Goal: Task Accomplishment & Management: Use online tool/utility

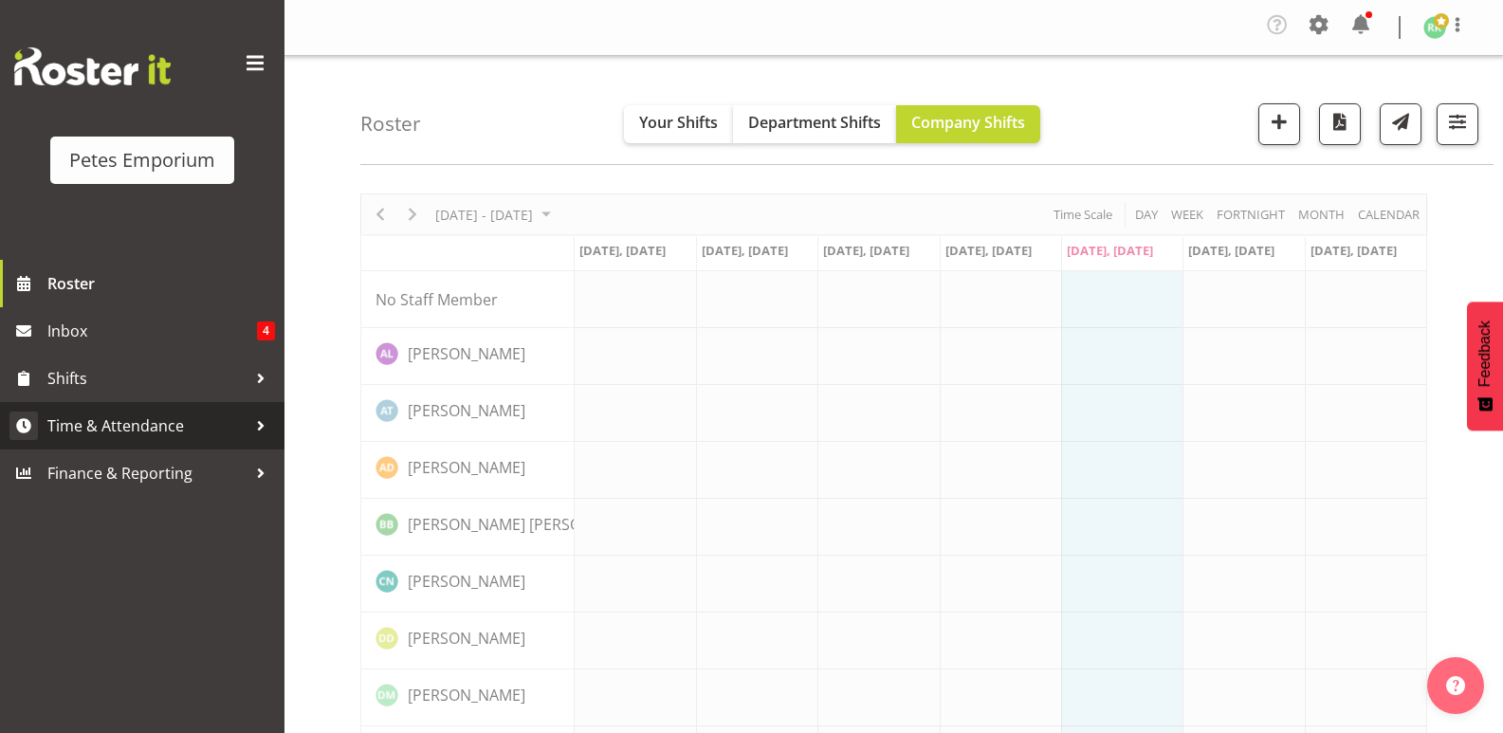
click at [161, 420] on span "Time & Attendance" at bounding box center [146, 426] width 199 height 28
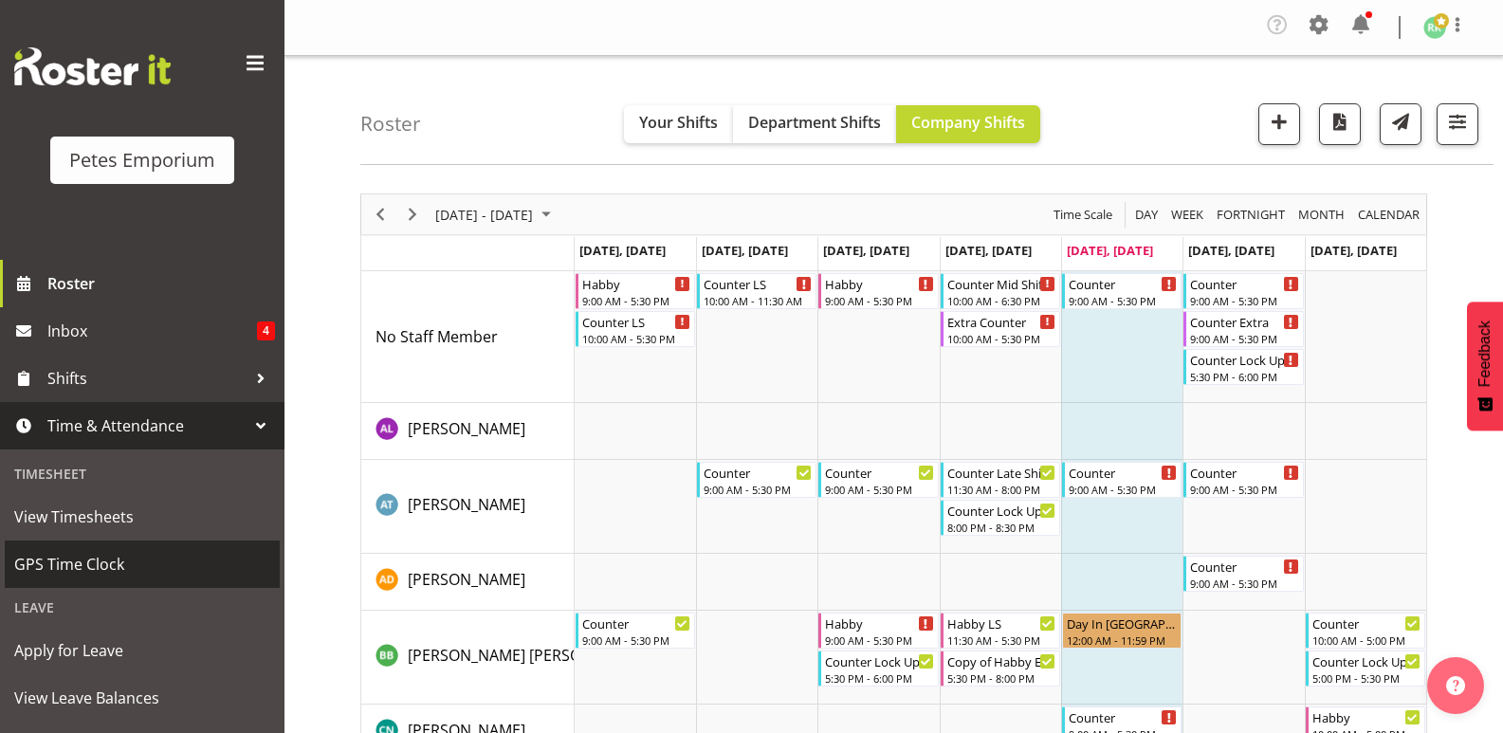
click at [89, 545] on link "GPS Time Clock" at bounding box center [142, 564] width 275 height 47
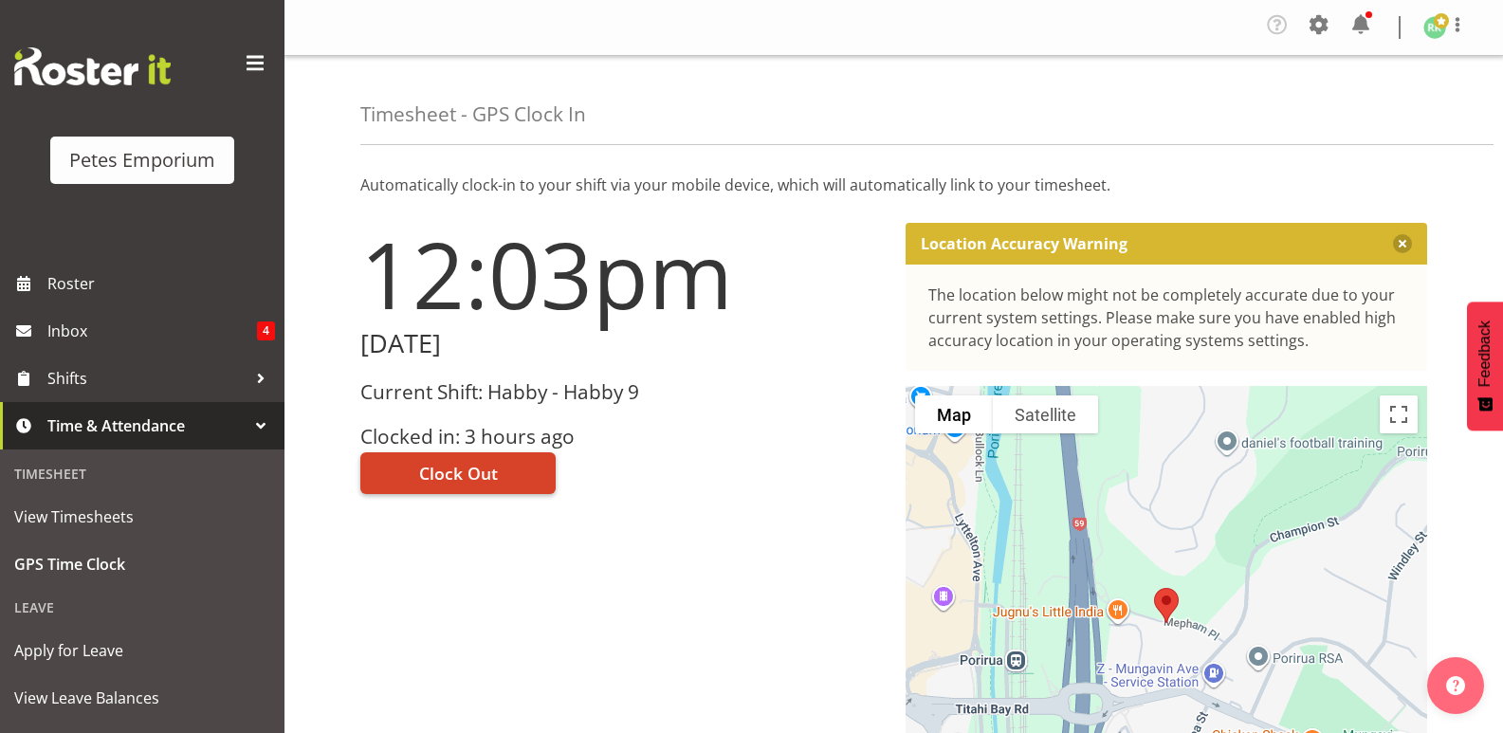
click at [447, 464] on span "Clock Out" at bounding box center [458, 473] width 79 height 25
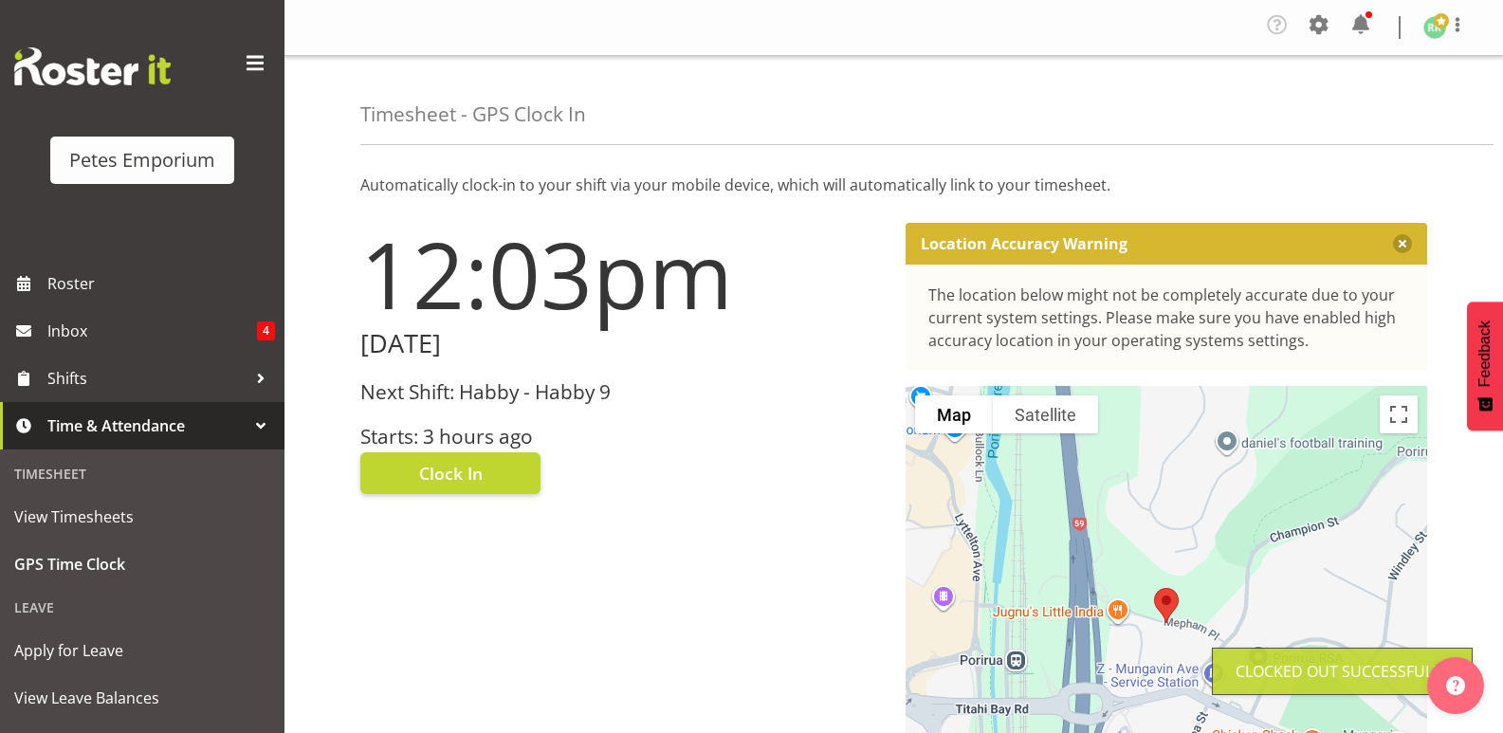
click at [1436, 27] on span at bounding box center [1441, 20] width 15 height 15
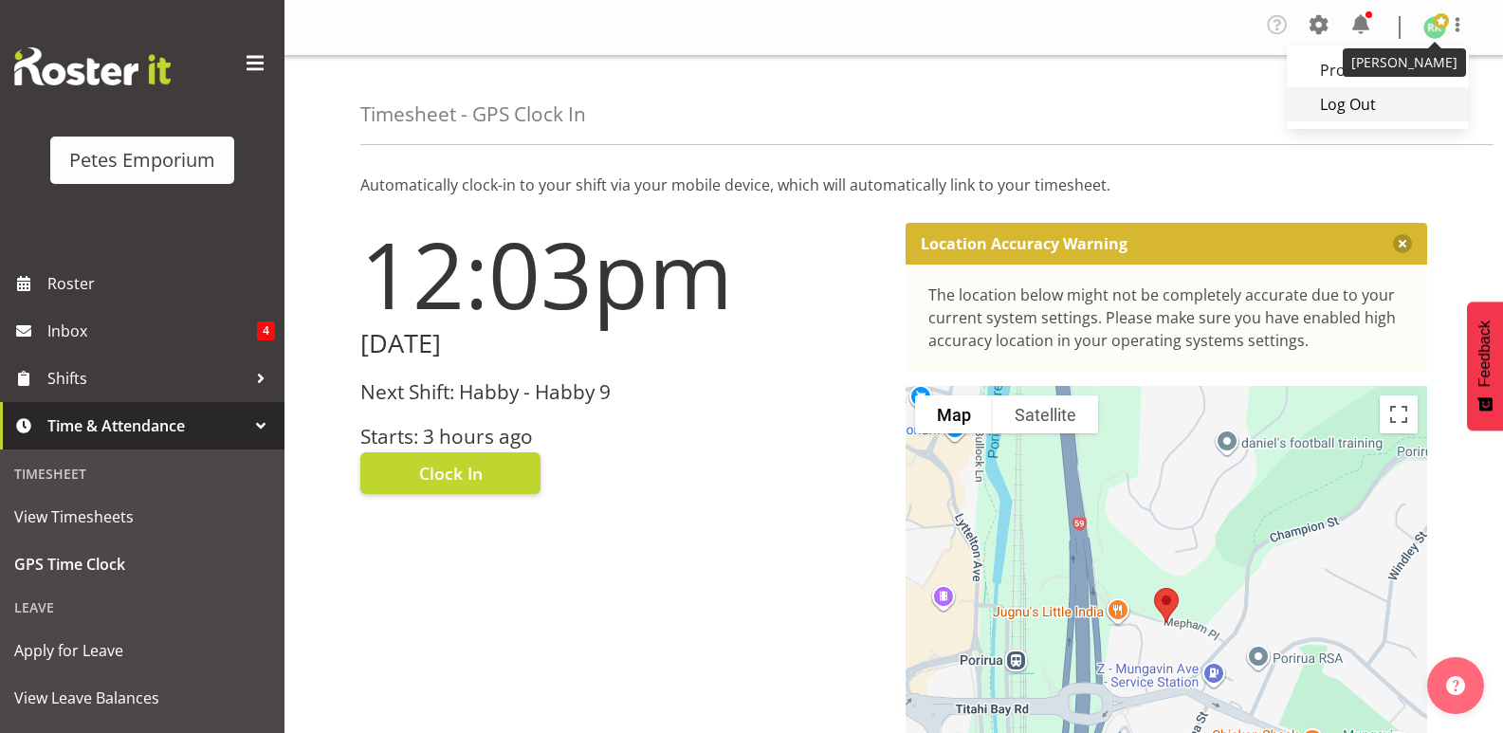
click at [1366, 110] on link "Log Out" at bounding box center [1378, 104] width 182 height 34
